Goal: Transaction & Acquisition: Book appointment/travel/reservation

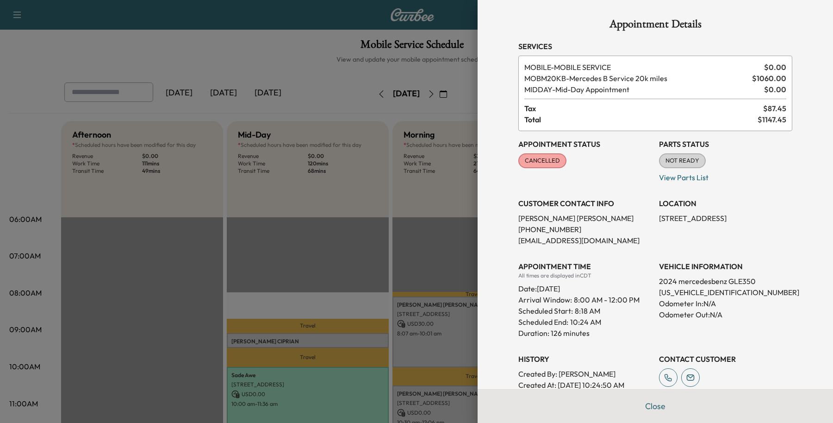
click at [639, 404] on button "Close" at bounding box center [655, 406] width 32 height 19
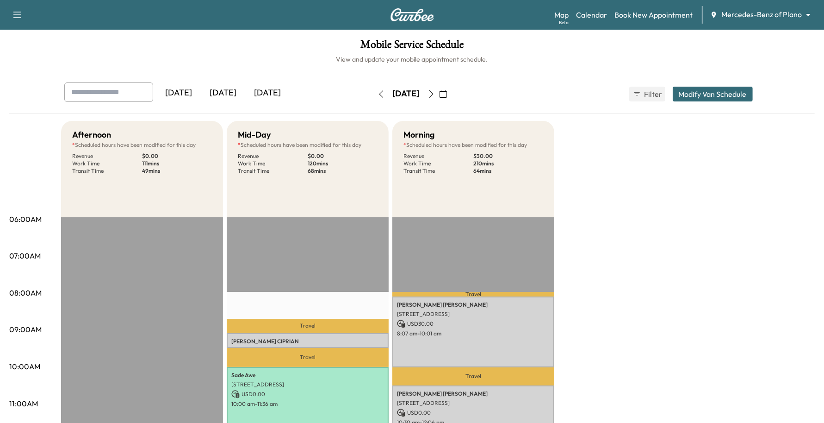
click at [744, 12] on body "Support Log Out Map Beta Calendar Book New Appointment Mercedes-Benz of Plano *…" at bounding box center [412, 211] width 824 height 423
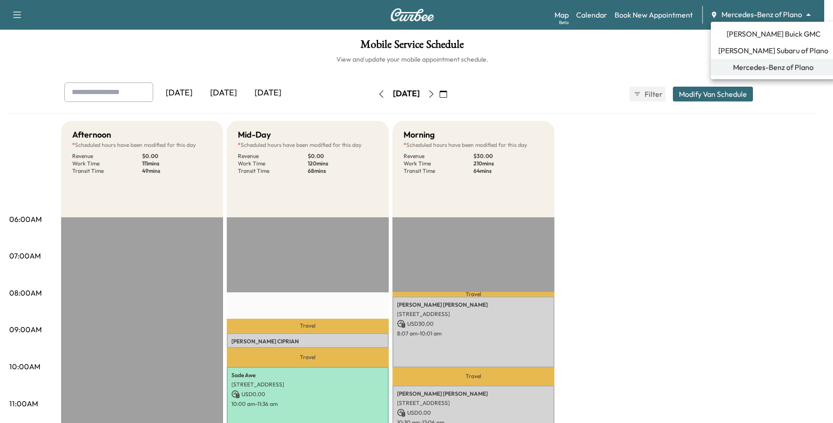
click at [729, 38] on li "[PERSON_NAME] Buick GMC" at bounding box center [773, 33] width 125 height 17
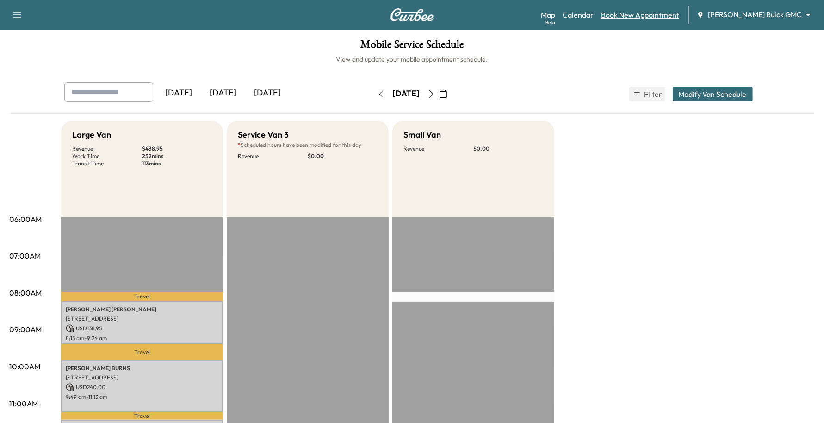
click at [680, 19] on link "Book New Appointment" at bounding box center [640, 14] width 78 height 11
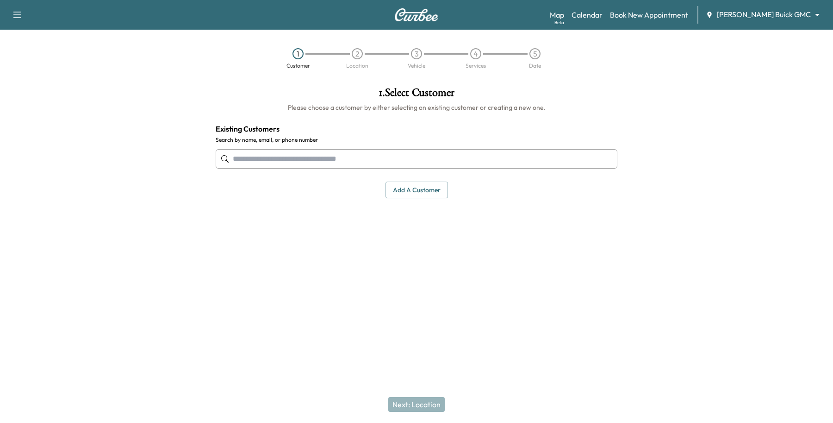
click at [274, 163] on input "text" at bounding box center [417, 158] width 402 height 19
type input "**********"
